Goal: Task Accomplishment & Management: Use online tool/utility

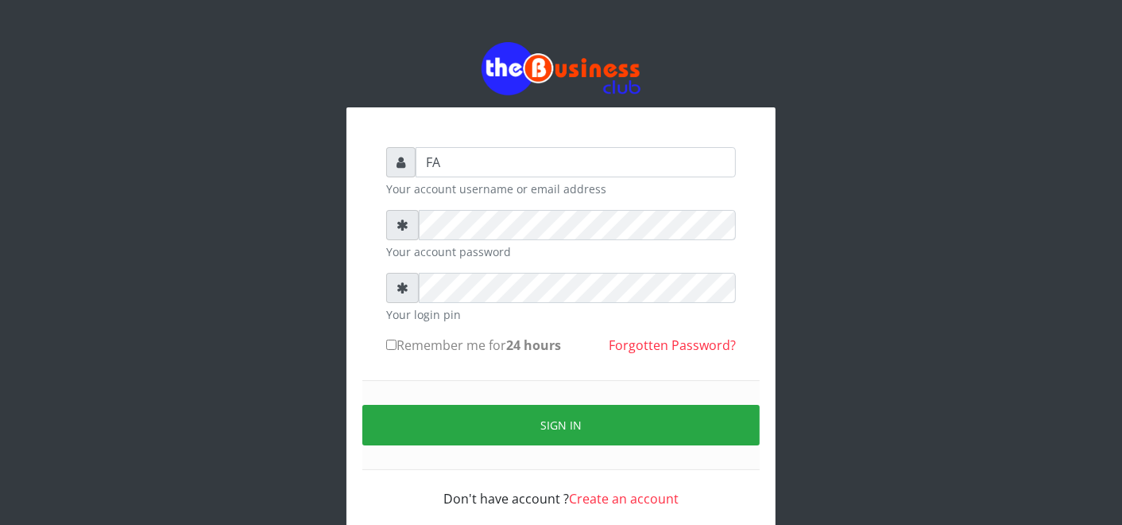
type input "F"
type input "father"
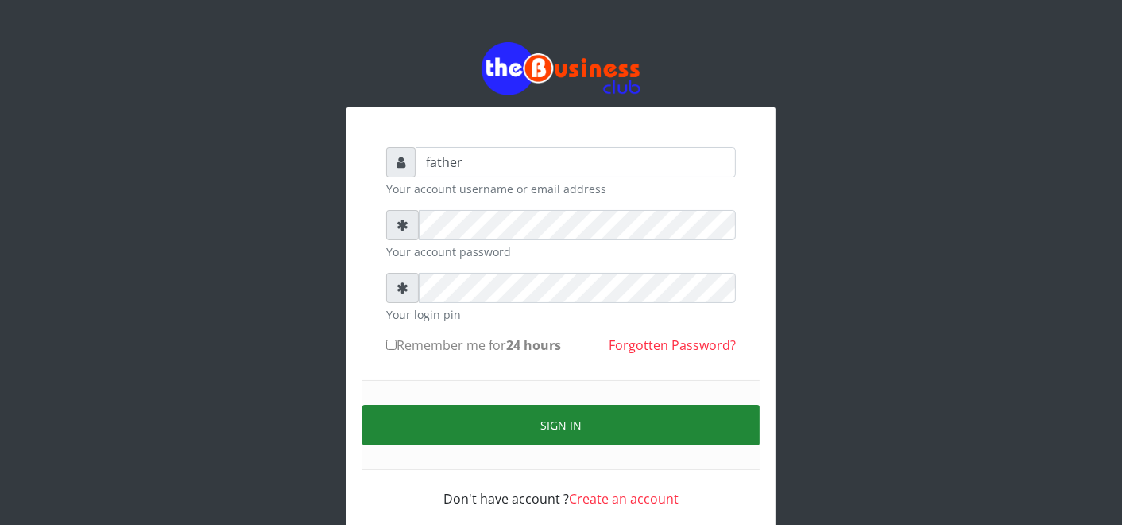
click at [581, 427] on button "Sign in" at bounding box center [560, 425] width 397 height 41
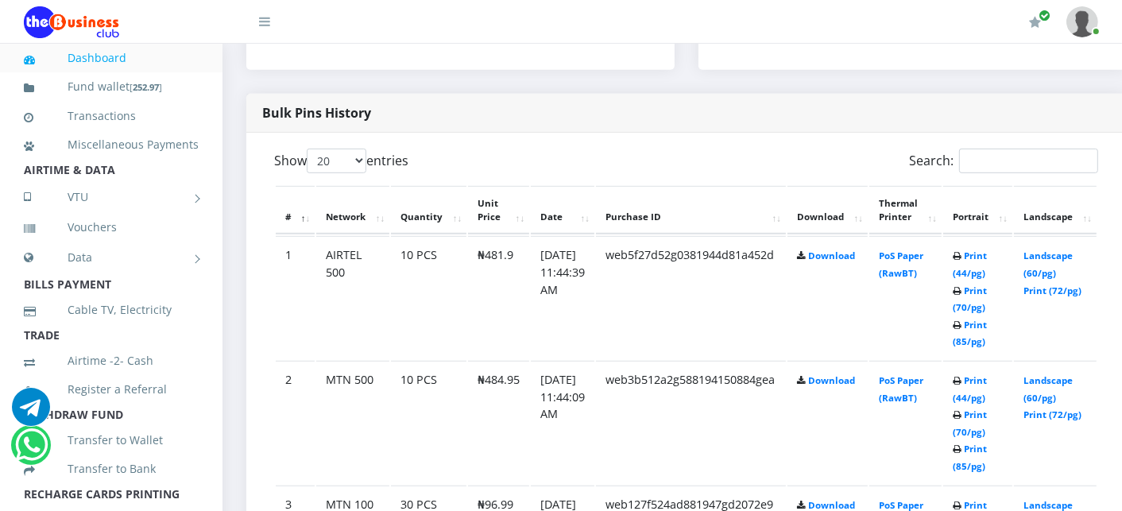
scroll to position [776, 0]
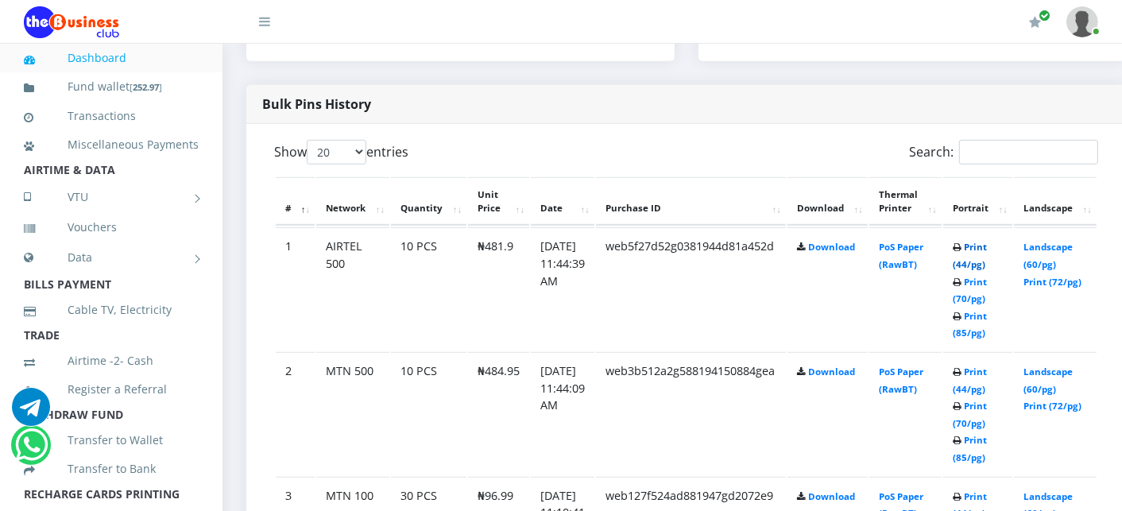
click at [987, 243] on link "Print (44/pg)" at bounding box center [970, 255] width 34 height 29
click at [986, 370] on link "Print (44/pg)" at bounding box center [970, 380] width 34 height 29
